Goal: Communication & Community: Share content

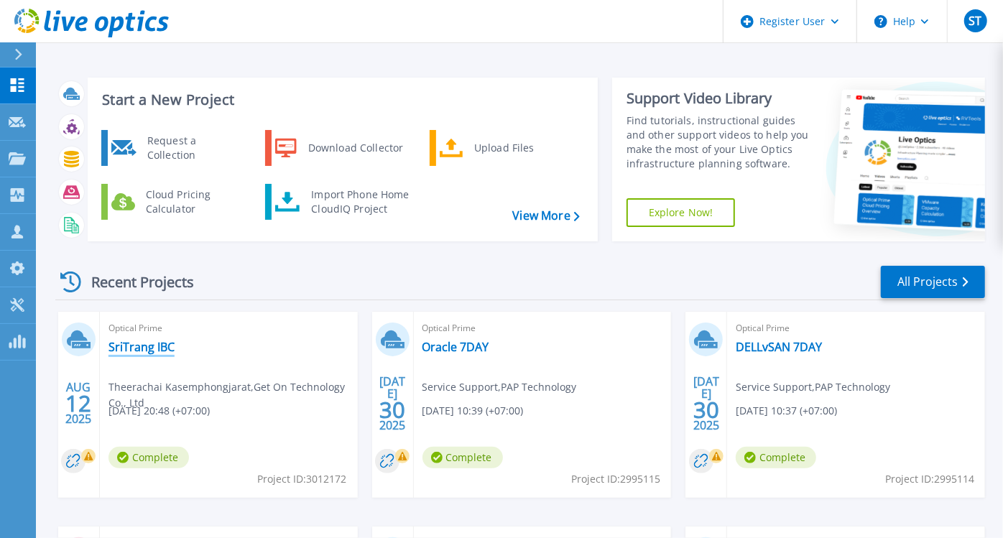
click at [143, 348] on link "SriTrang IBC" at bounding box center [141, 347] width 66 height 14
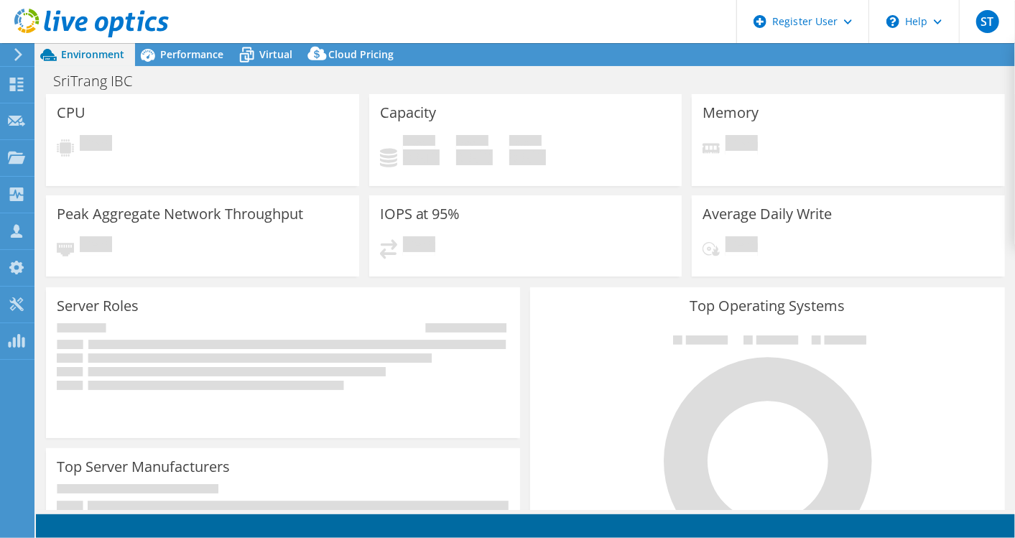
select select "Singapore"
select select "USD"
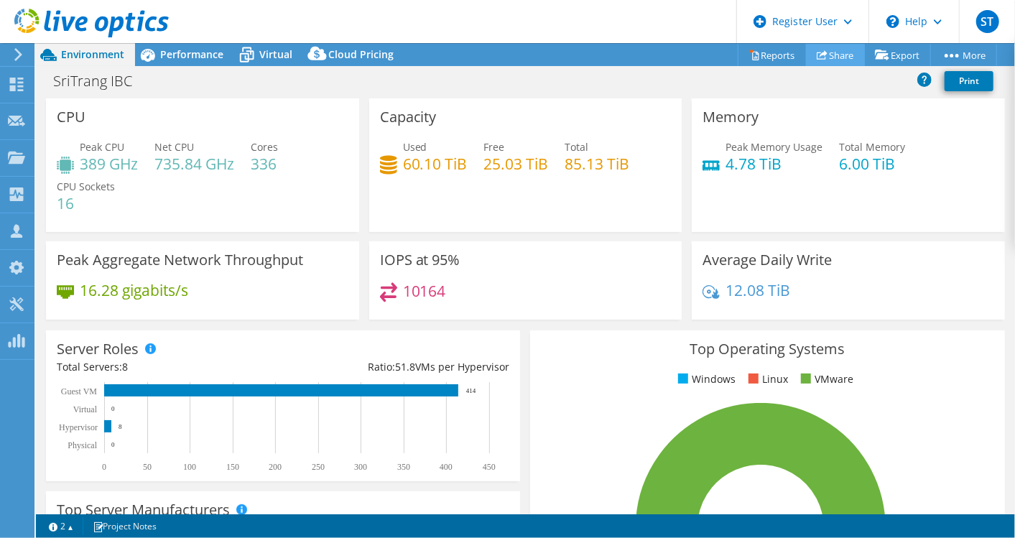
click at [837, 54] on link "Share" at bounding box center [835, 55] width 59 height 22
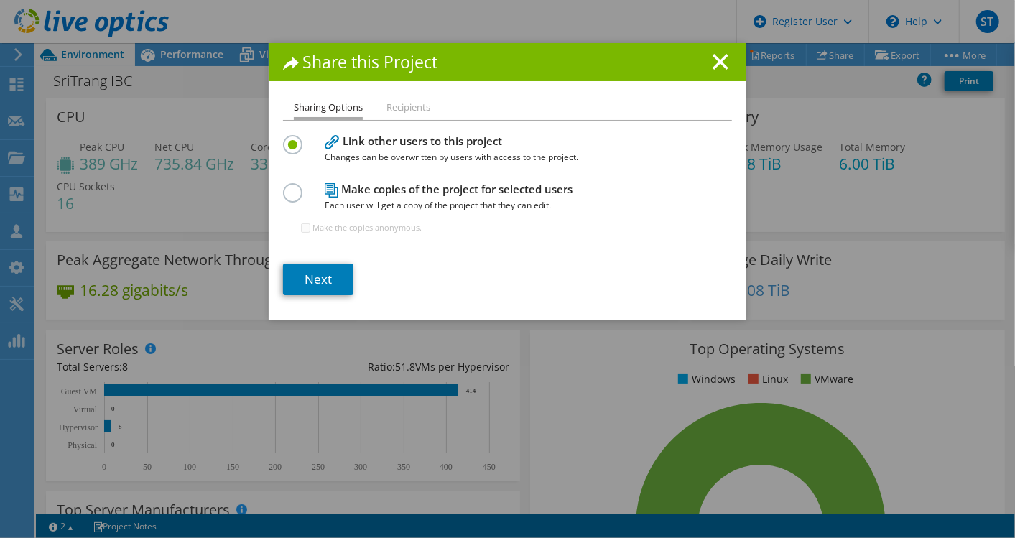
click at [379, 186] on h4 "Make copies of the project for selected users Each user will get a copy of the …" at bounding box center [504, 197] width 359 height 32
click at [287, 187] on label at bounding box center [295, 185] width 25 height 4
click at [0, 0] on input "radio" at bounding box center [0, 0] width 0 height 0
click at [318, 277] on link "Next" at bounding box center [318, 280] width 70 height 32
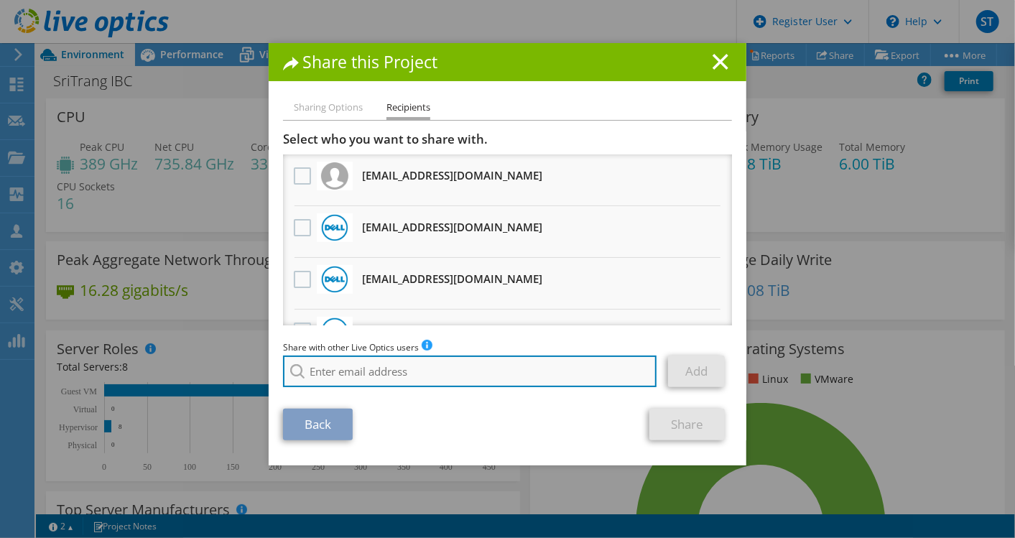
click at [353, 379] on input "search" at bounding box center [470, 372] width 374 height 32
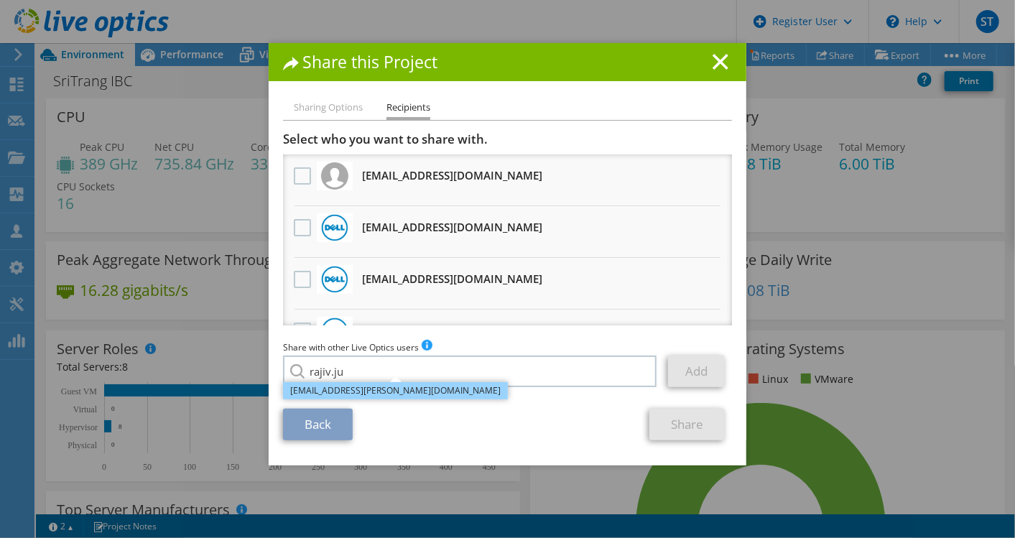
click at [357, 392] on li "Rajiv.Juneja@dell.com" at bounding box center [395, 390] width 225 height 17
type input "Rajiv.Juneja@dell.com"
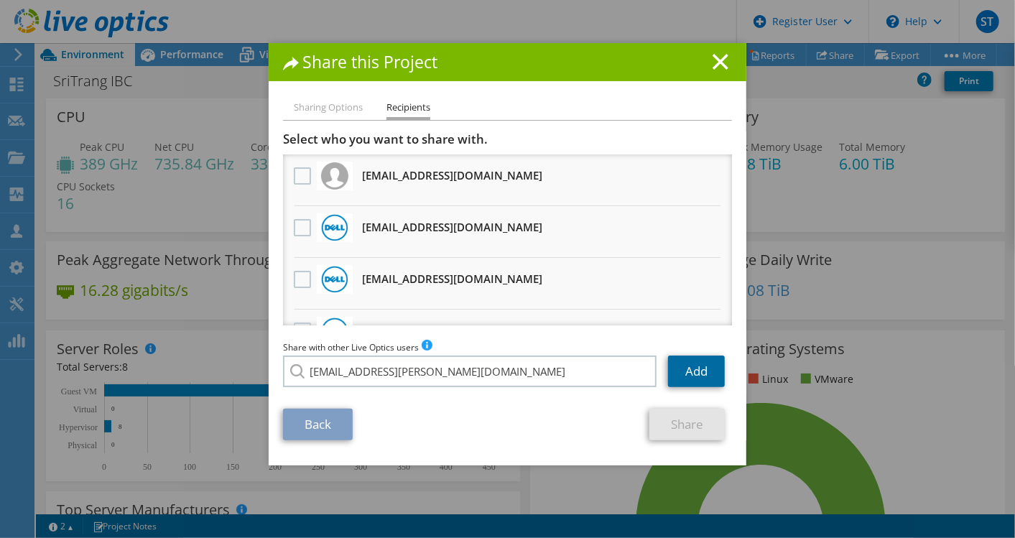
click at [689, 371] on link "Add" at bounding box center [696, 372] width 57 height 32
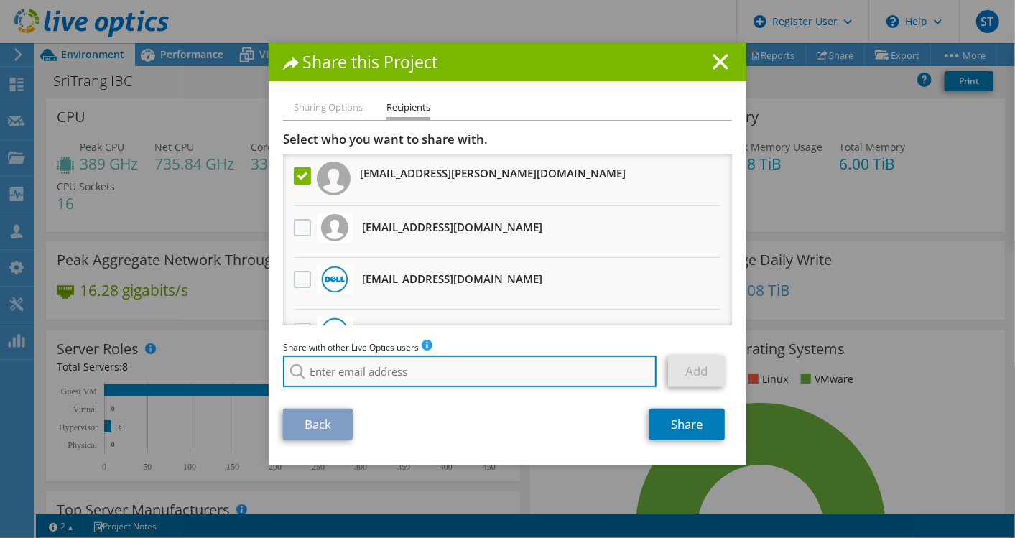
click at [550, 374] on input "search" at bounding box center [470, 372] width 374 height 32
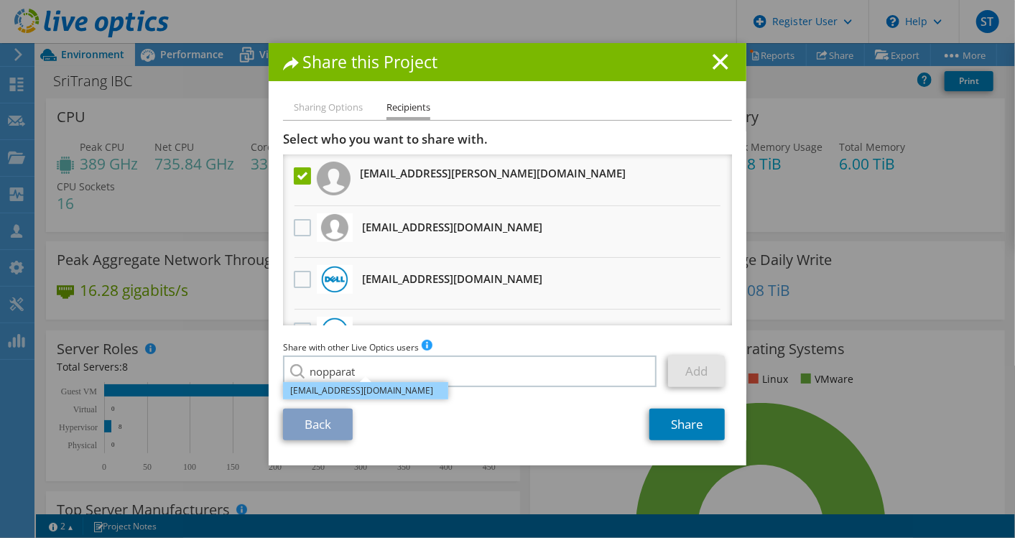
click at [404, 392] on li "Nopparat.Tangseng@Dell.com" at bounding box center [365, 390] width 165 height 17
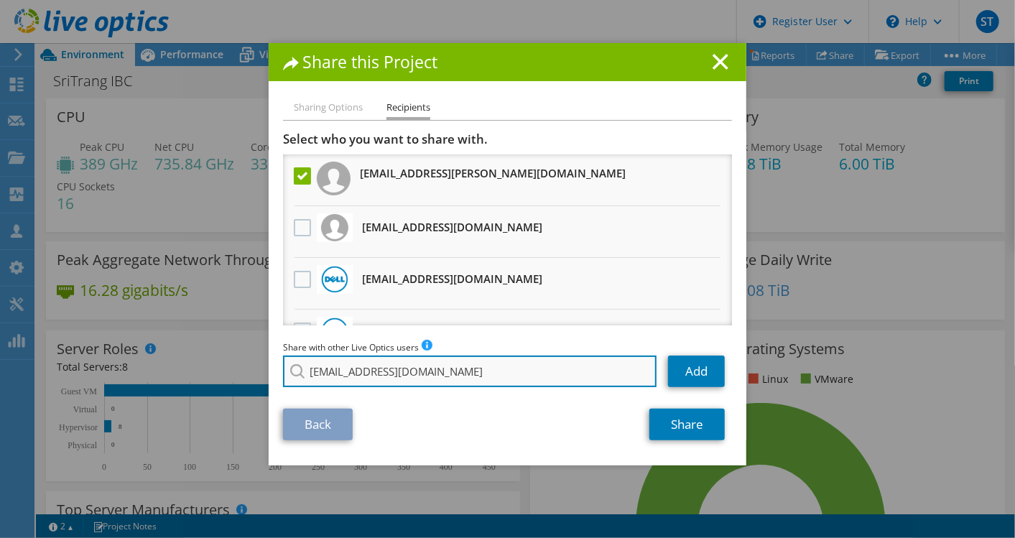
click at [496, 376] on input "Nopparat.Tangseng@Dell.com" at bounding box center [470, 372] width 374 height 32
type input "Nopparat.Tangseng@Dell.com"
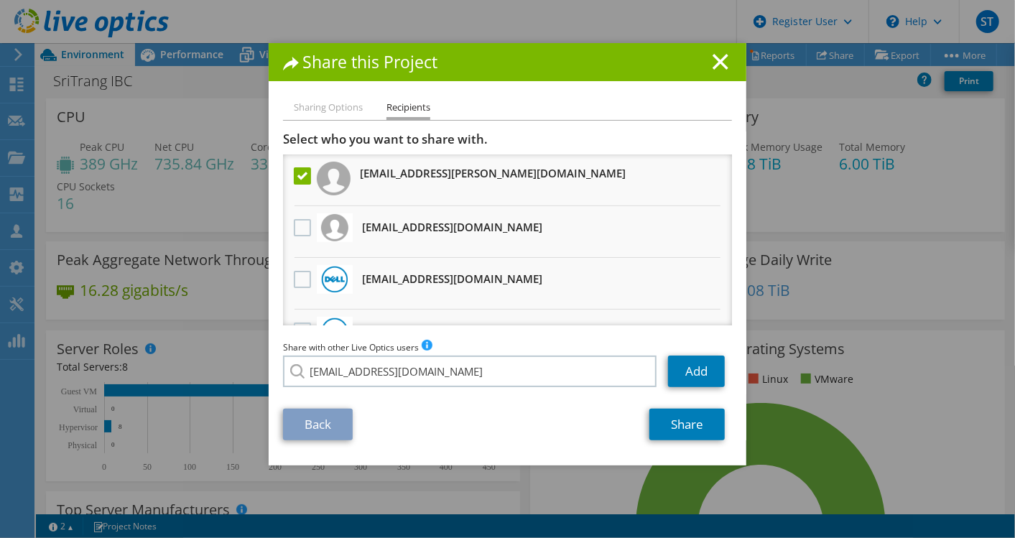
click at [397, 390] on li "Nopparat.Tangseng@Dell.com" at bounding box center [365, 381] width 165 height 17
click at [690, 369] on link "Add" at bounding box center [696, 372] width 57 height 32
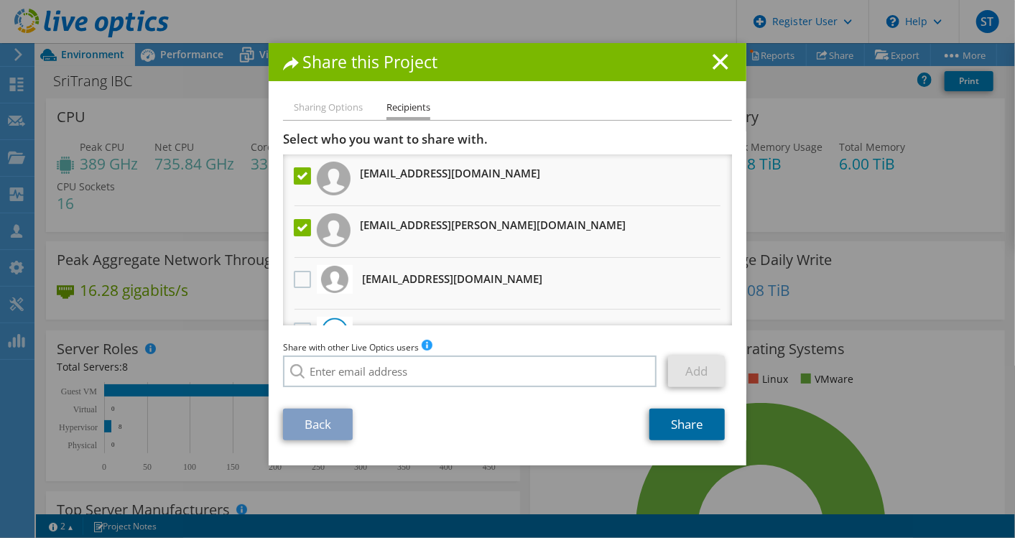
click at [682, 429] on link "Share" at bounding box center [686, 425] width 75 height 32
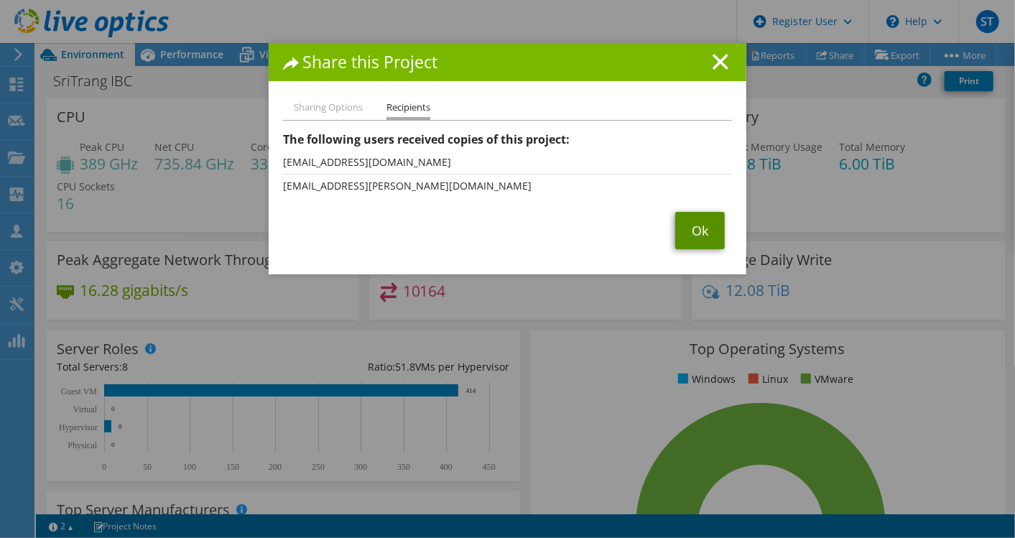
click at [698, 229] on link "Ok" at bounding box center [700, 230] width 50 height 37
